Goal: Task Accomplishment & Management: Complete application form

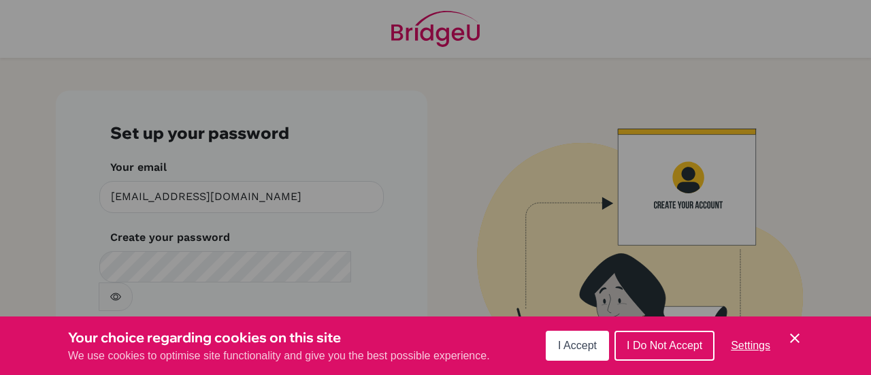
click at [671, 347] on span "I Do Not Accept" at bounding box center [665, 346] width 76 height 12
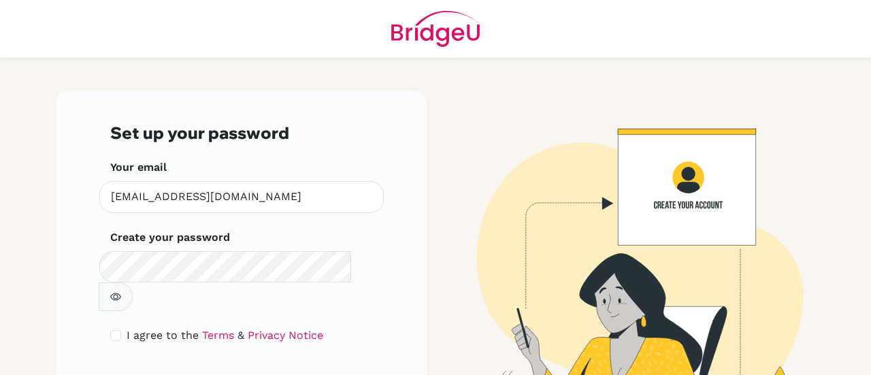
scroll to position [46, 0]
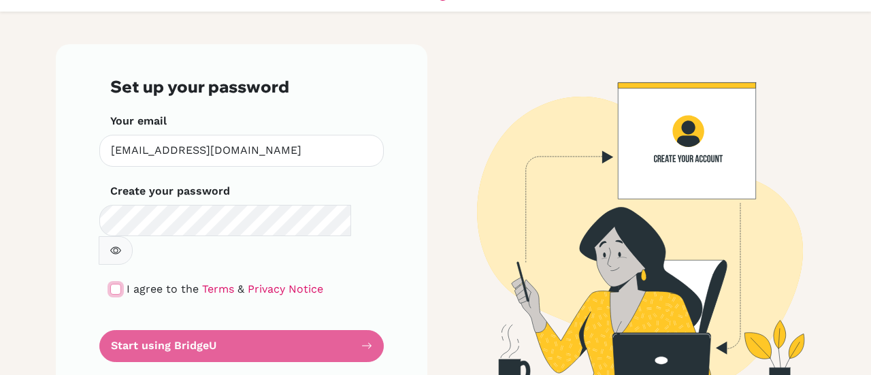
click at [112, 284] on input "checkbox" at bounding box center [115, 289] width 11 height 11
checkbox input "true"
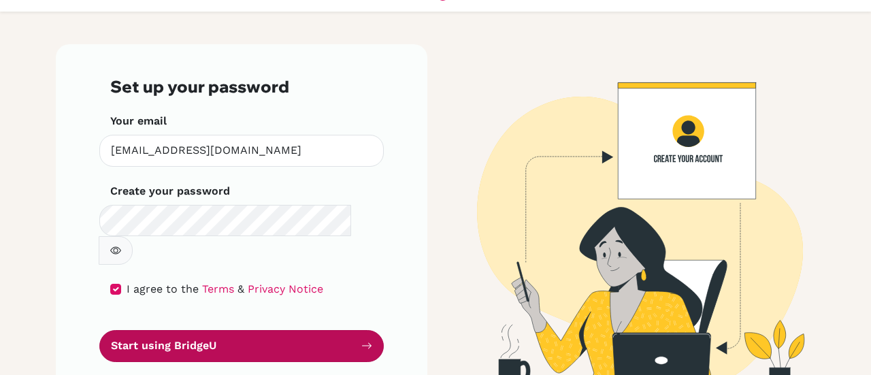
click at [255, 330] on button "Start using BridgeU" at bounding box center [241, 346] width 285 height 32
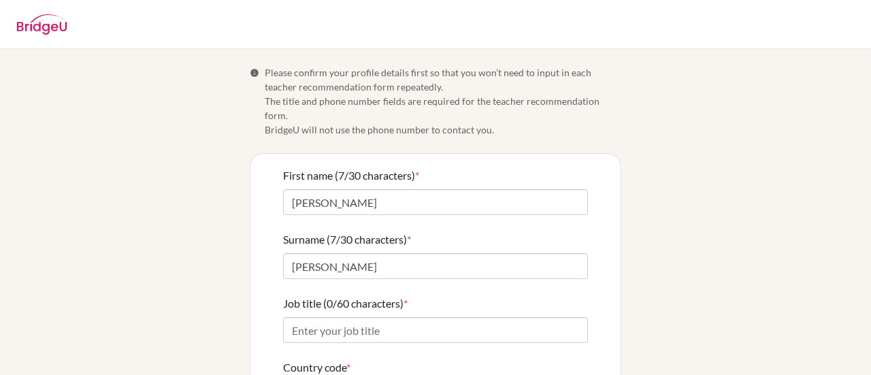
scroll to position [68, 0]
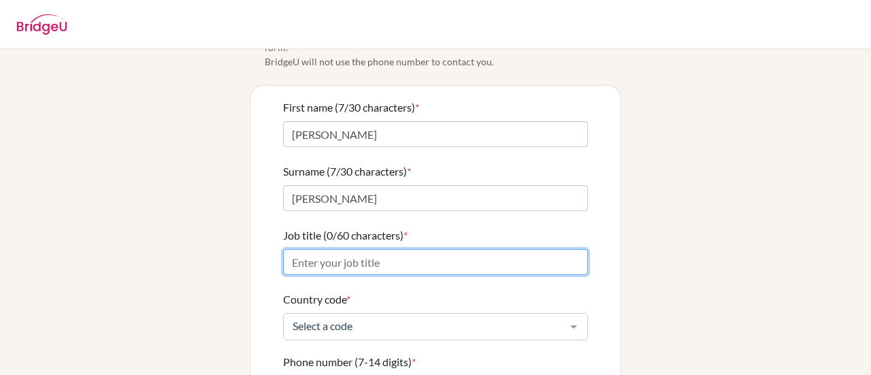
click at [355, 249] on input "Job title (0/60 characters) *" at bounding box center [435, 262] width 305 height 26
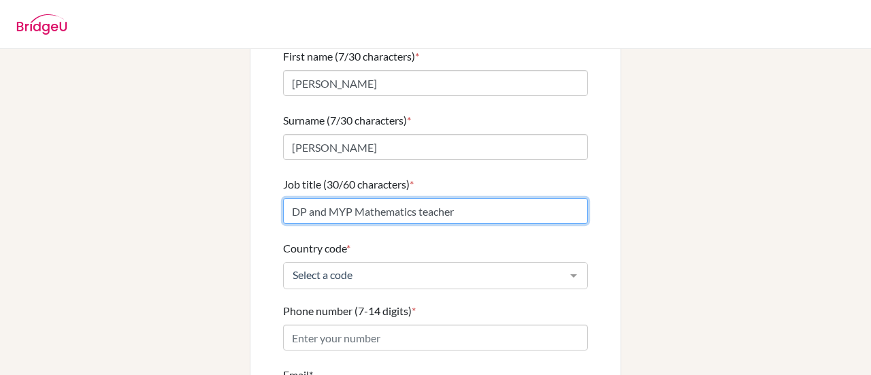
scroll to position [204, 0]
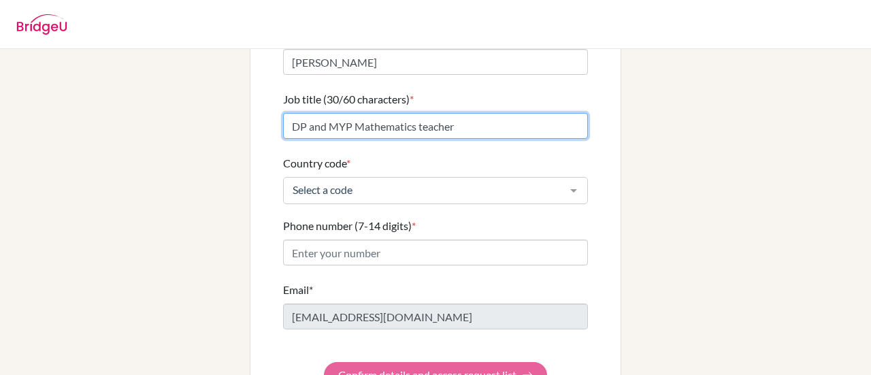
type input "DP and MYP Mathematics teacher"
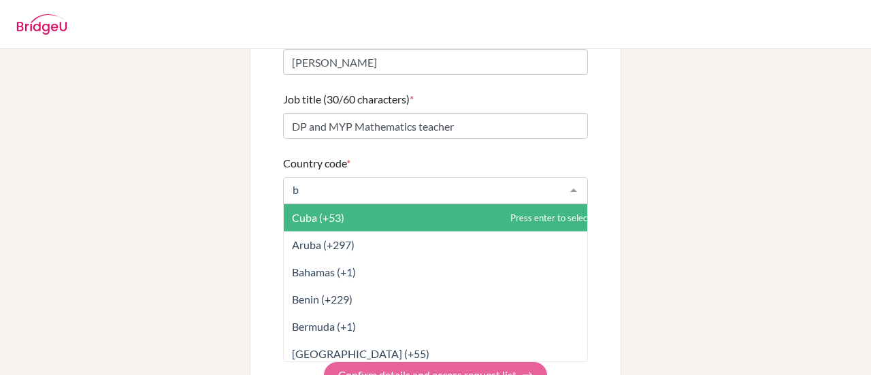
type input "br"
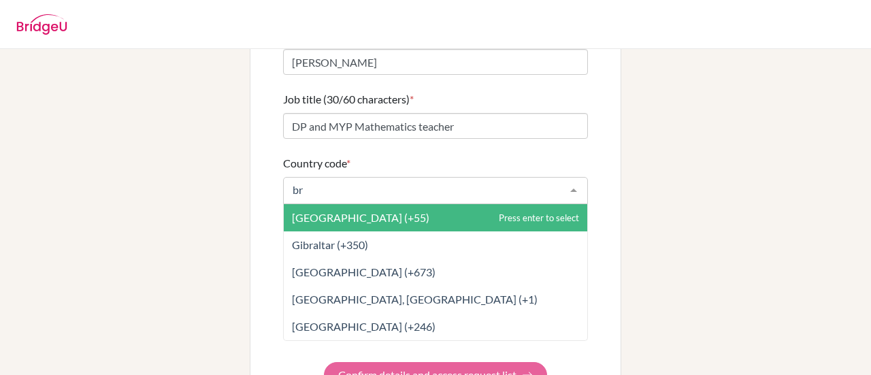
click at [396, 204] on span "Brazil (+55)" at bounding box center [436, 217] width 304 height 27
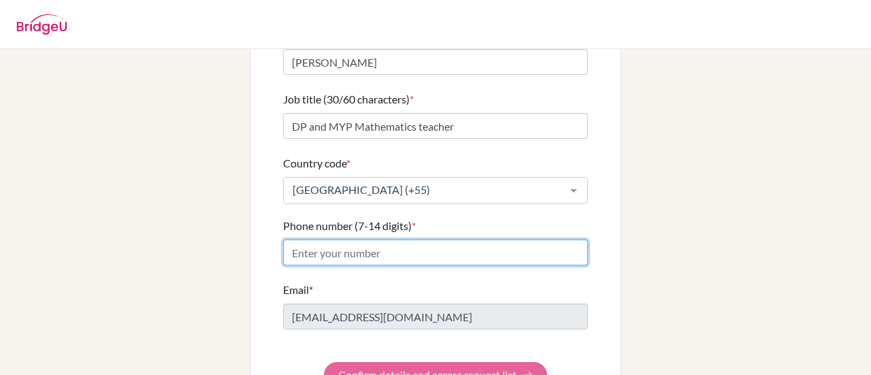
click at [368, 243] on input "Phone number (7-14 digits) *" at bounding box center [435, 253] width 305 height 26
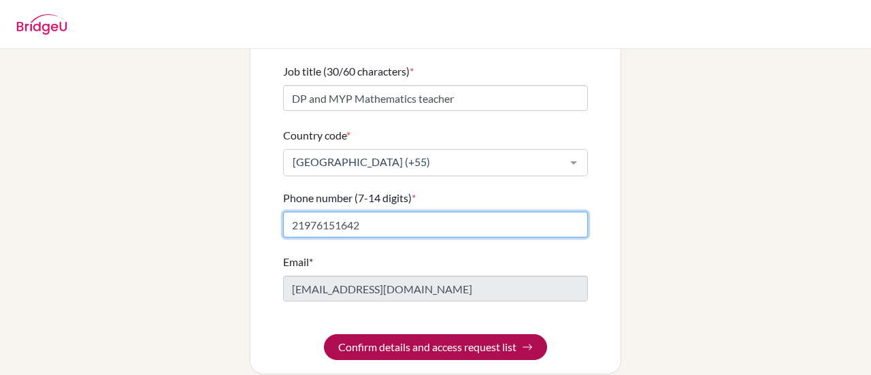
type input "21976151642"
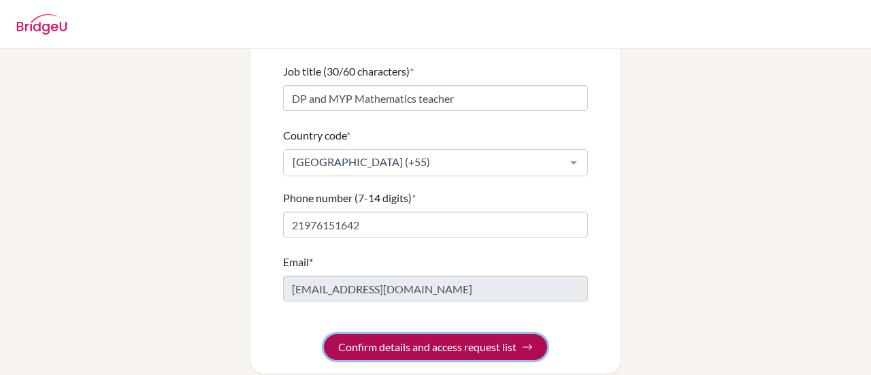
click at [483, 336] on button "Confirm details and access request list" at bounding box center [435, 347] width 223 height 26
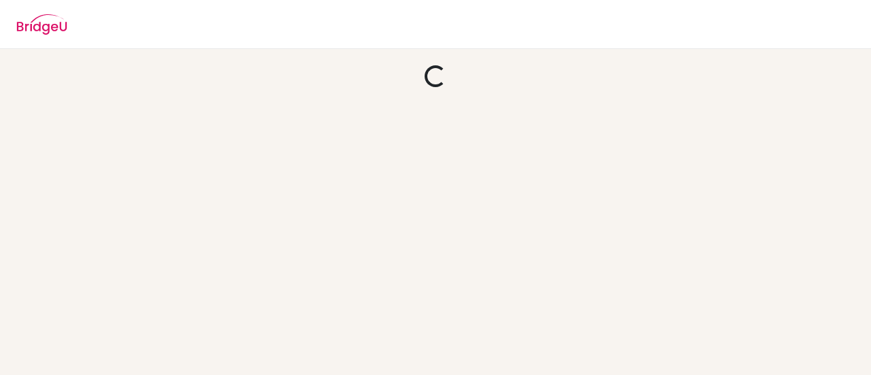
scroll to position [0, 0]
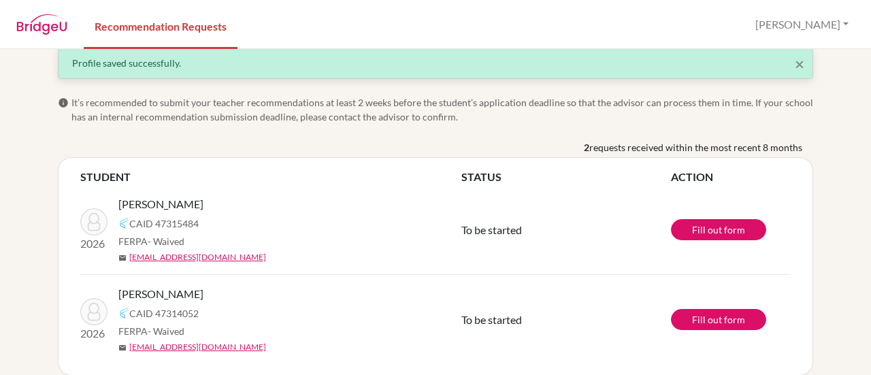
scroll to position [34, 0]
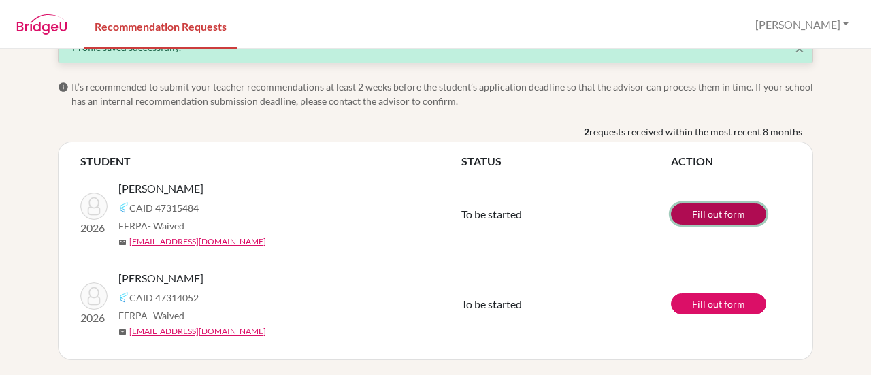
click at [733, 216] on link "Fill out form" at bounding box center [718, 214] width 95 height 21
